Goal: Task Accomplishment & Management: Manage account settings

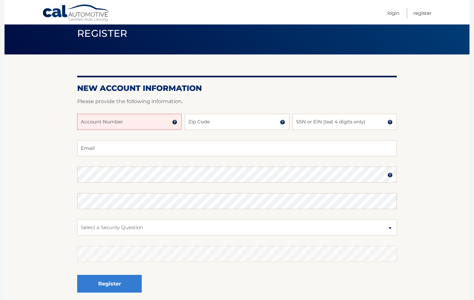
scroll to position [25, 0]
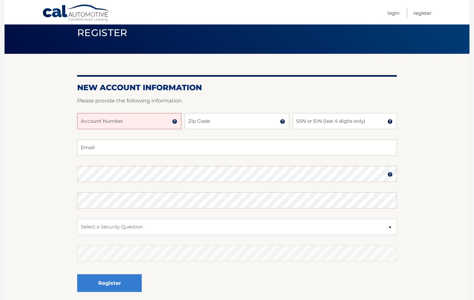
click at [175, 124] on img at bounding box center [174, 121] width 5 height 5
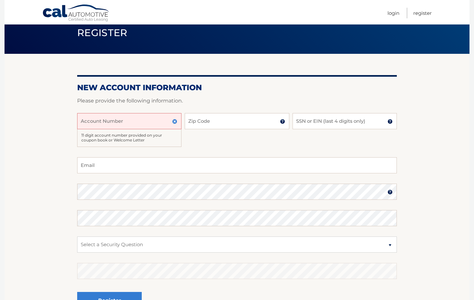
click at [175, 124] on img at bounding box center [174, 121] width 5 height 5
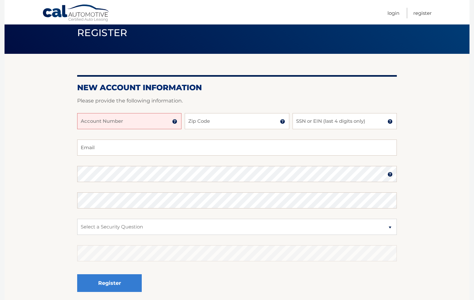
click at [144, 127] on input "Account Number" at bounding box center [129, 121] width 104 height 16
type input "44455994185"
click at [209, 117] on input "Zip Code" at bounding box center [237, 121] width 104 height 16
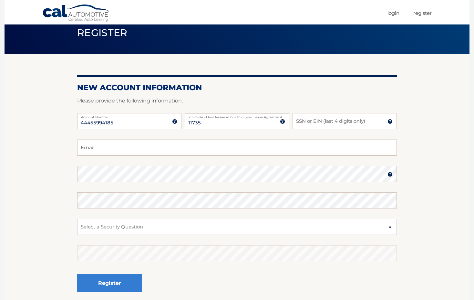
type input "11735"
click at [306, 123] on input "SSN or EIN (last 4 digits only)" at bounding box center [344, 121] width 104 height 16
type input "8261"
drag, startPoint x: 186, startPoint y: 150, endPoint x: 177, endPoint y: 149, distance: 8.7
click at [186, 150] on input "Email" at bounding box center [237, 148] width 320 height 16
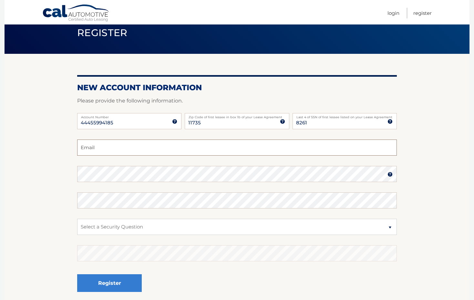
type input "kekovskihome@gmail.com"
click at [158, 229] on select "Select a Security Question What was the name of your elementary school? What is…" at bounding box center [237, 227] width 320 height 16
select select "1"
click at [77, 219] on select "Select a Security Question What was the name of your elementary school? What is…" at bounding box center [237, 227] width 320 height 16
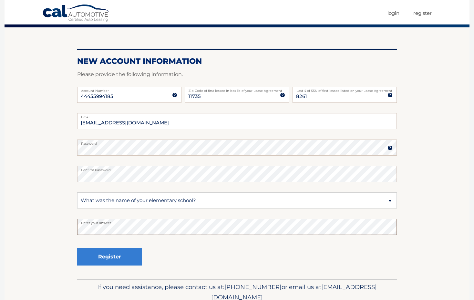
scroll to position [62, 0]
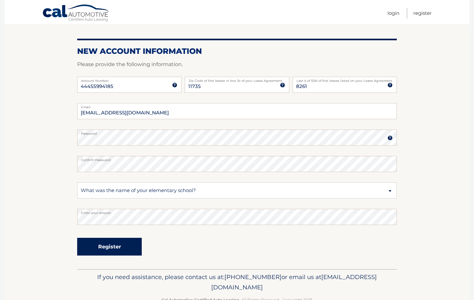
click at [115, 249] on button "Register" at bounding box center [109, 247] width 65 height 18
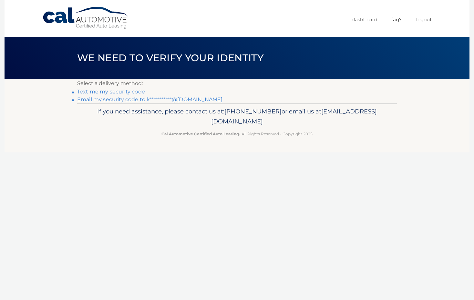
click at [120, 93] on link "Text me my security code" at bounding box center [111, 92] width 68 height 6
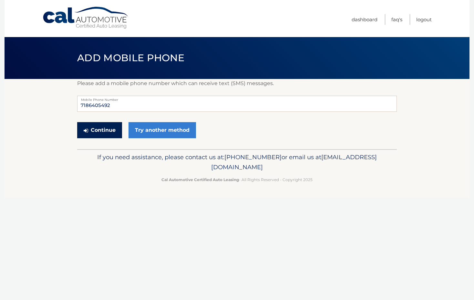
click at [100, 128] on button "Continue" at bounding box center [99, 130] width 45 height 16
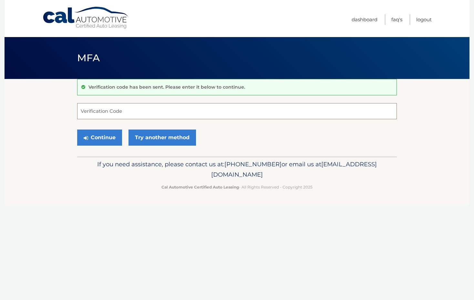
click at [136, 108] on input "Verification Code" at bounding box center [237, 111] width 320 height 16
type input "039723"
click at [108, 135] on button "Continue" at bounding box center [99, 138] width 45 height 16
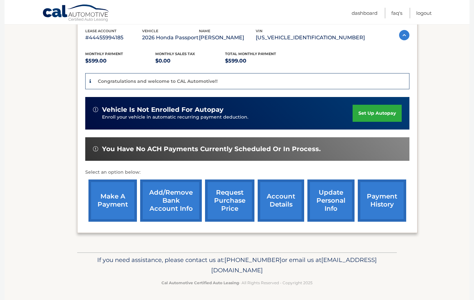
scroll to position [114, 0]
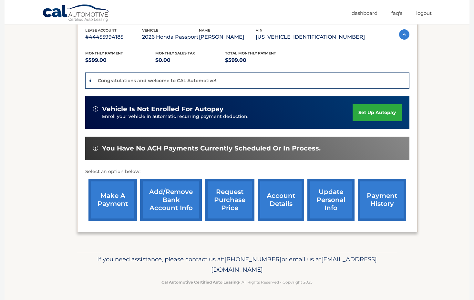
click at [361, 113] on link "set up autopay" at bounding box center [376, 112] width 49 height 17
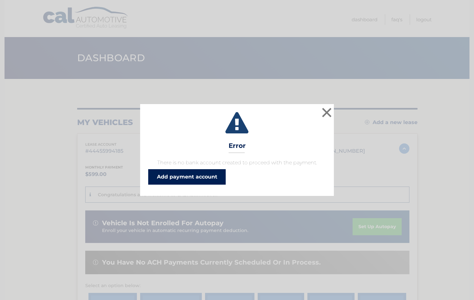
click at [204, 176] on link "Add payment account" at bounding box center [186, 176] width 77 height 15
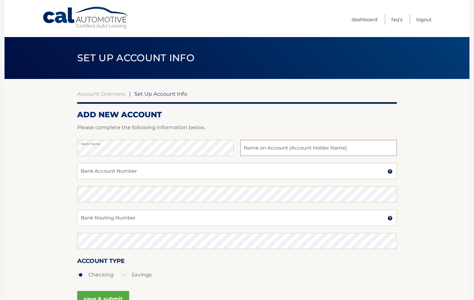
click at [258, 149] on input "text" at bounding box center [318, 148] width 157 height 16
type input "Dean Kekovski"
click at [124, 175] on input "Bank Account Number" at bounding box center [237, 171] width 320 height 16
type input "6239043612"
click at [158, 221] on input "Bank Routing Number" at bounding box center [237, 218] width 320 height 16
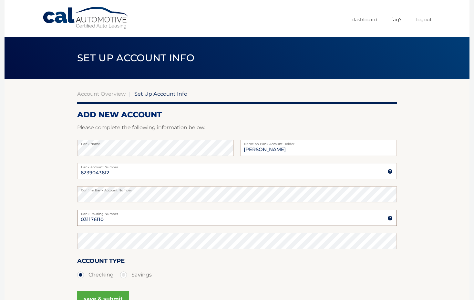
type input "031176110"
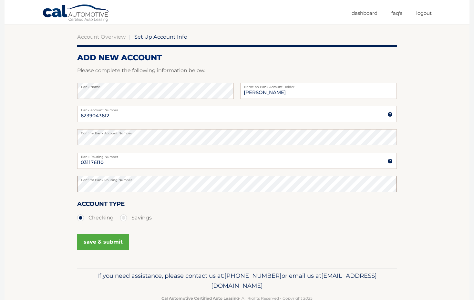
scroll to position [61, 0]
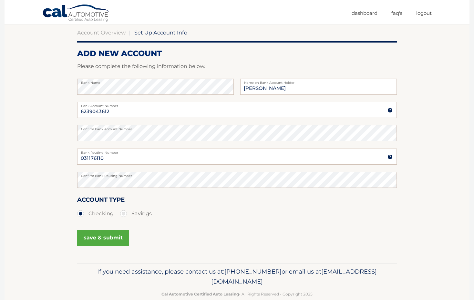
click at [115, 239] on button "save & submit" at bounding box center [103, 238] width 52 height 16
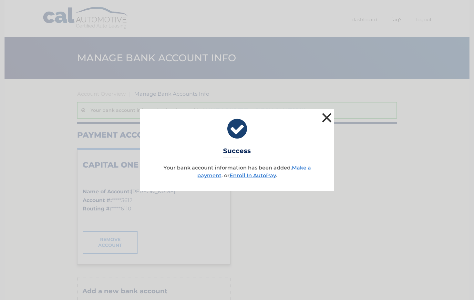
click at [327, 119] on button "×" at bounding box center [326, 117] width 13 height 13
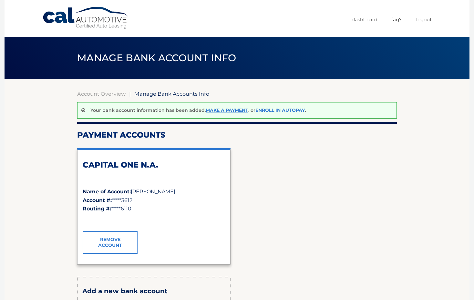
click at [272, 110] on link "Enroll In AutoPay" at bounding box center [279, 110] width 49 height 6
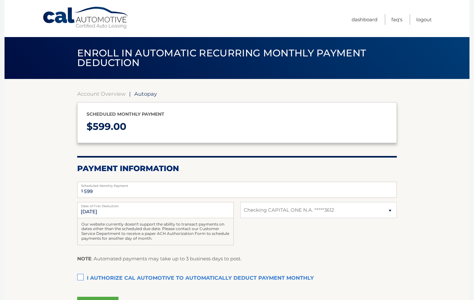
select select "MjEwMTBjNmEtMGJiMS00OWUyLTg3MjMtOGY5YWM2YWQ5OTZl"
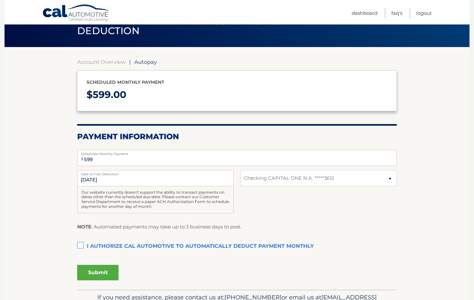
scroll to position [70, 0]
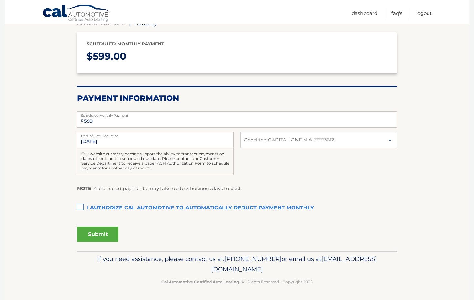
click at [81, 207] on label "I authorize cal automotive to automatically deduct payment monthly This checkbo…" at bounding box center [237, 208] width 320 height 13
click at [0, 0] on input "I authorize cal automotive to automatically deduct payment monthly This checkbo…" at bounding box center [0, 0] width 0 height 0
click at [102, 236] on button "Submit" at bounding box center [97, 234] width 41 height 15
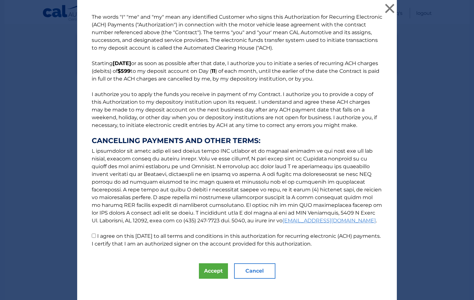
scroll to position [4, 0]
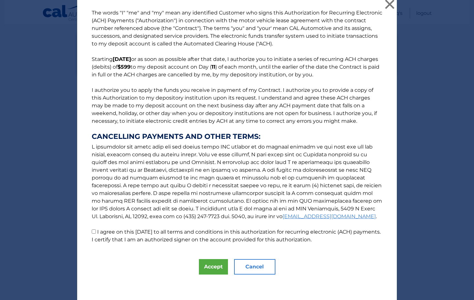
click at [94, 233] on input "I agree on this 09/04/2025 to all terms and conditions in this authorization fo…" at bounding box center [94, 232] width 4 height 4
checkbox input "true"
click at [208, 266] on button "Accept" at bounding box center [213, 266] width 29 height 15
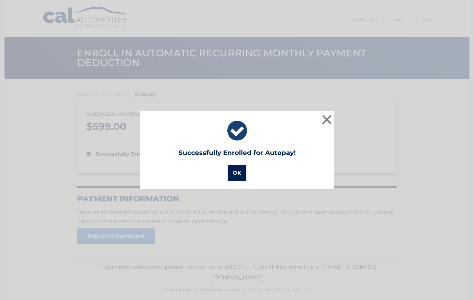
click at [237, 177] on button "OK" at bounding box center [237, 173] width 19 height 15
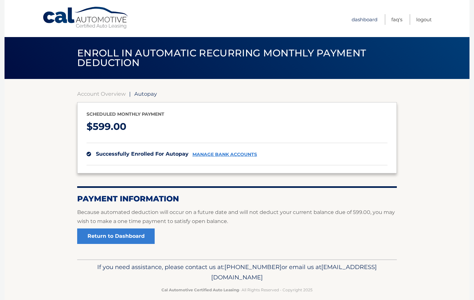
click at [367, 20] on link "Dashboard" at bounding box center [364, 19] width 26 height 11
